Goal: Task Accomplishment & Management: Complete application form

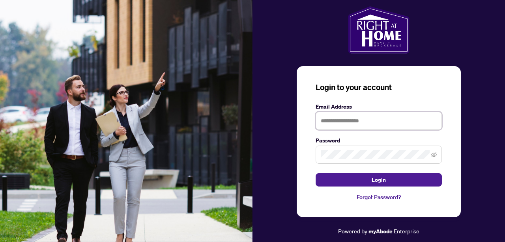
click at [367, 119] on input "text" at bounding box center [378, 121] width 126 height 18
type input "**********"
click at [304, 154] on div "**********" at bounding box center [379, 141] width 164 height 151
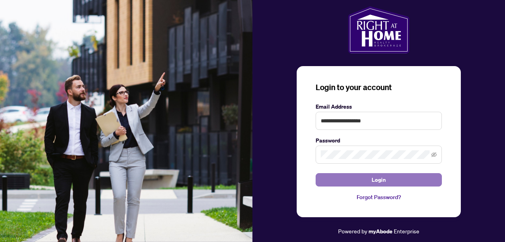
click at [336, 178] on button "Login" at bounding box center [378, 179] width 126 height 13
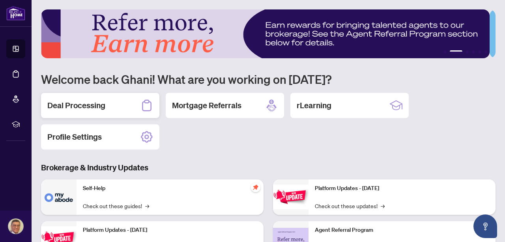
click at [93, 103] on h2 "Deal Processing" at bounding box center [76, 105] width 58 height 11
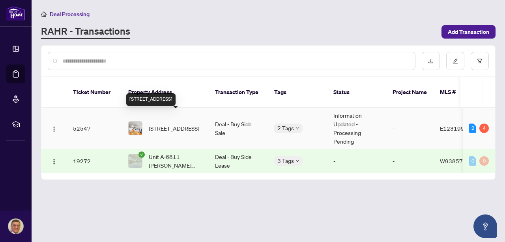
click at [174, 124] on span "[STREET_ADDRESS]" at bounding box center [174, 128] width 50 height 9
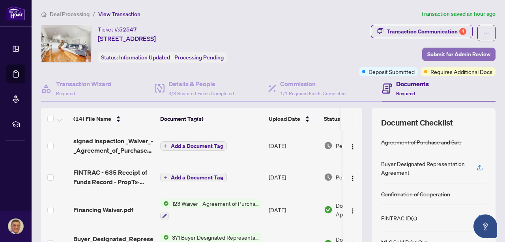
click at [442, 54] on span "Submit for Admin Review" at bounding box center [458, 54] width 63 height 13
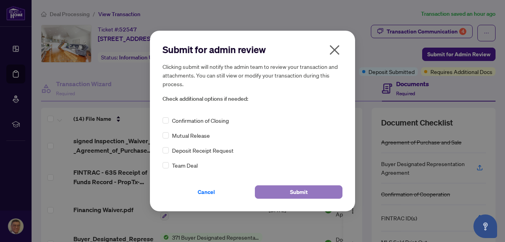
click at [297, 194] on span "Submit" at bounding box center [299, 192] width 18 height 13
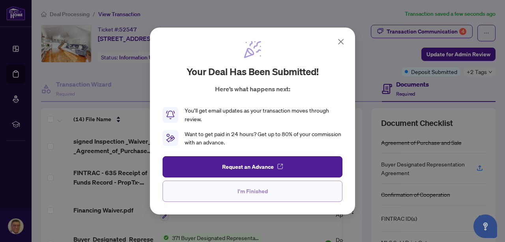
click at [245, 190] on span "I'm Finished" at bounding box center [252, 191] width 30 height 13
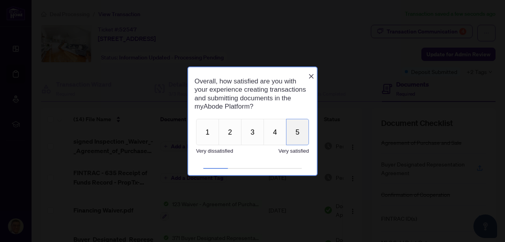
click at [299, 138] on button "5" at bounding box center [297, 132] width 23 height 26
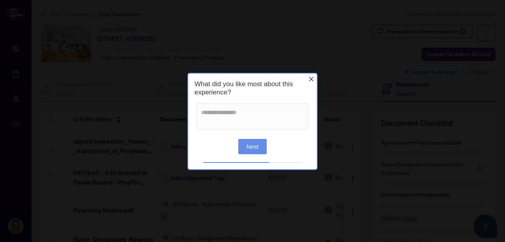
click at [256, 145] on button "Next" at bounding box center [252, 146] width 29 height 15
